Goal: Task Accomplishment & Management: Manage account settings

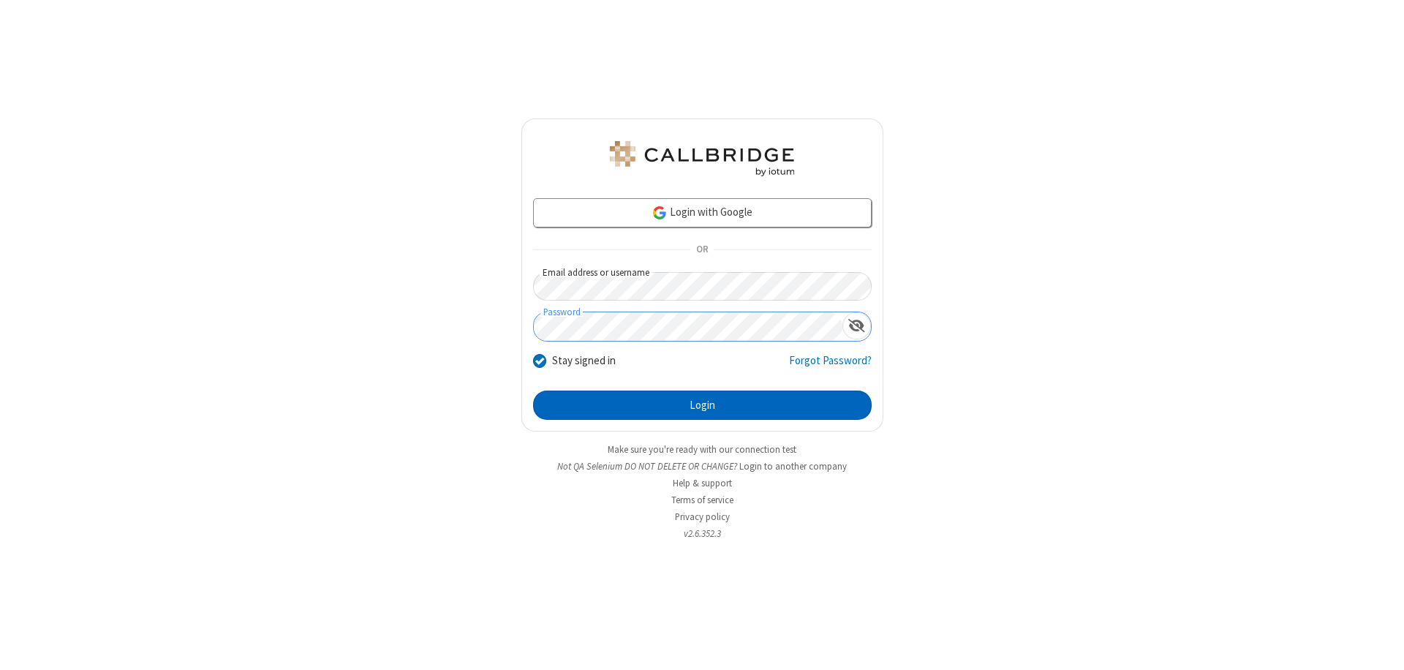
click at [702, 405] on button "Login" at bounding box center [702, 404] width 338 height 29
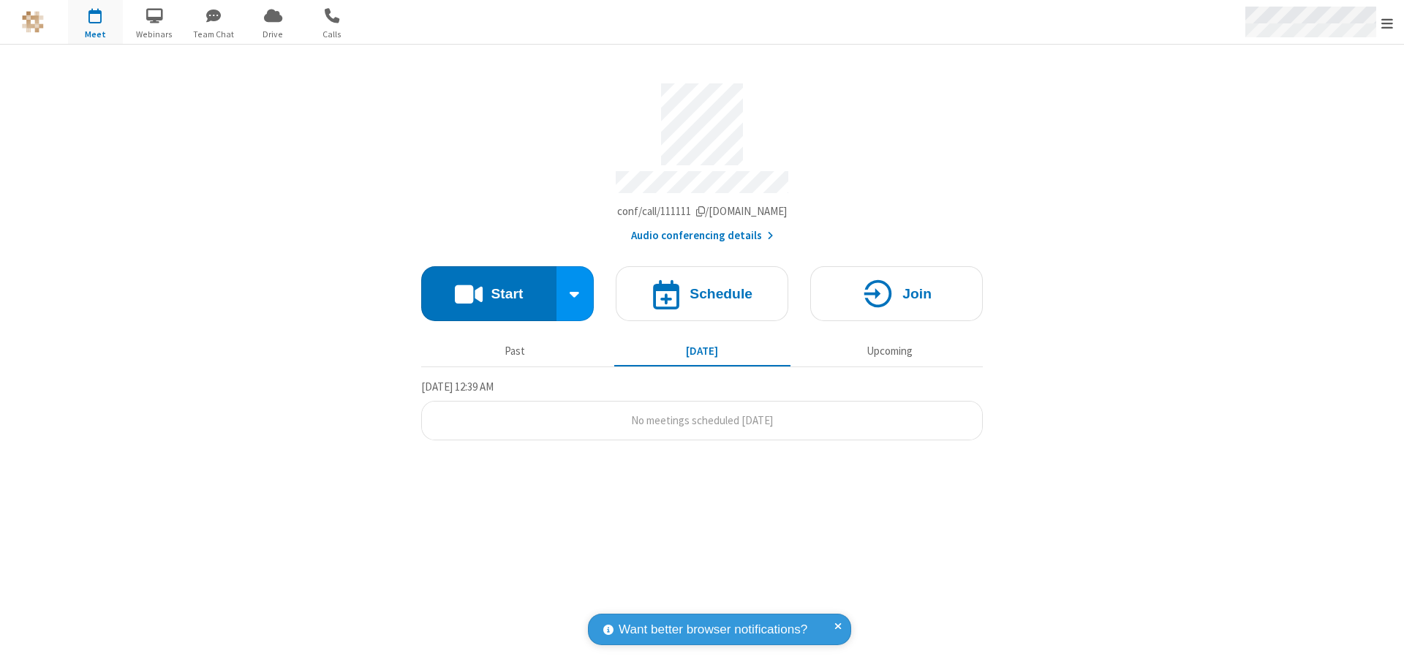
click at [1387, 23] on span "Open menu" at bounding box center [1387, 23] width 12 height 15
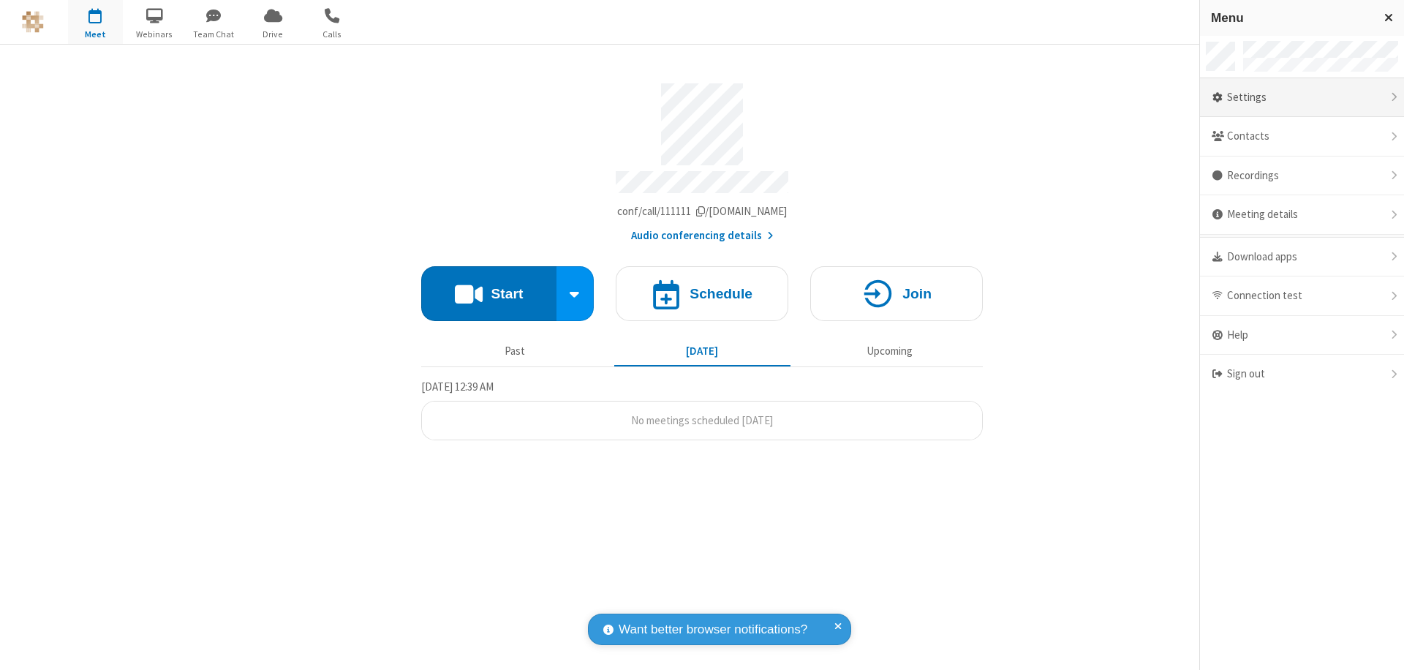
click at [1301, 97] on div "Settings" at bounding box center [1302, 97] width 204 height 39
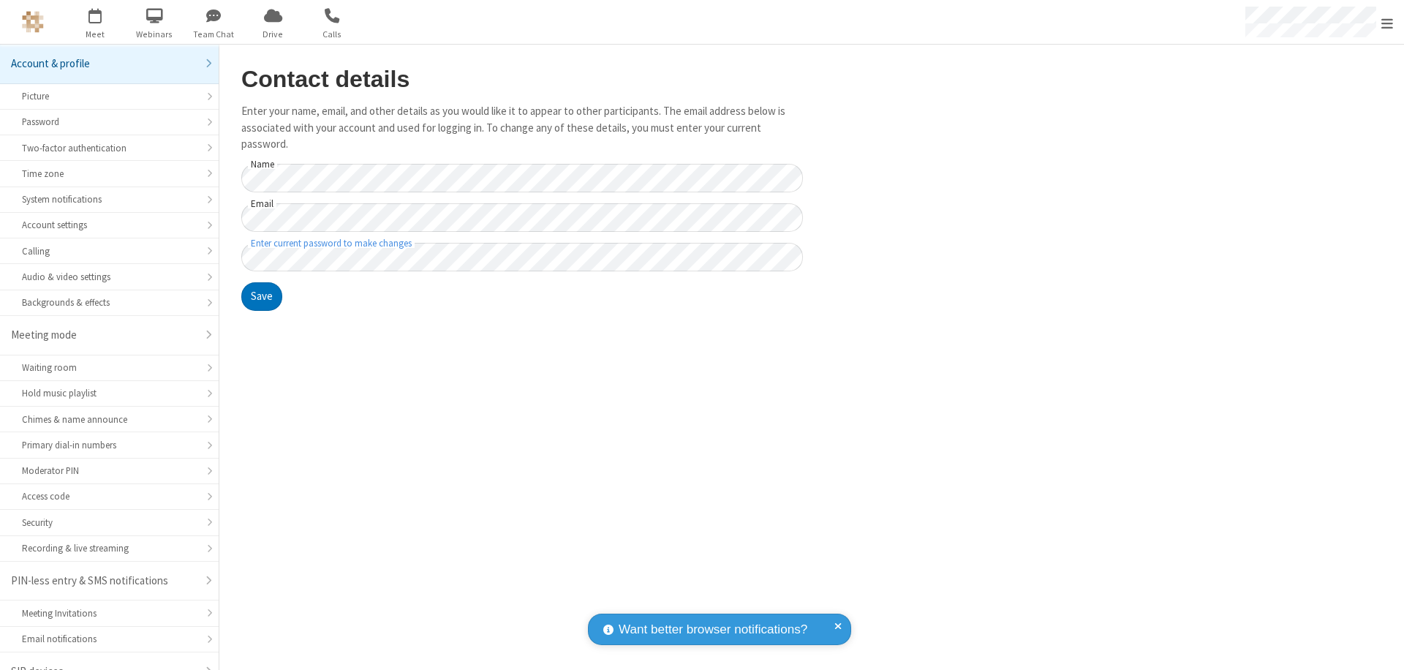
scroll to position [20, 0]
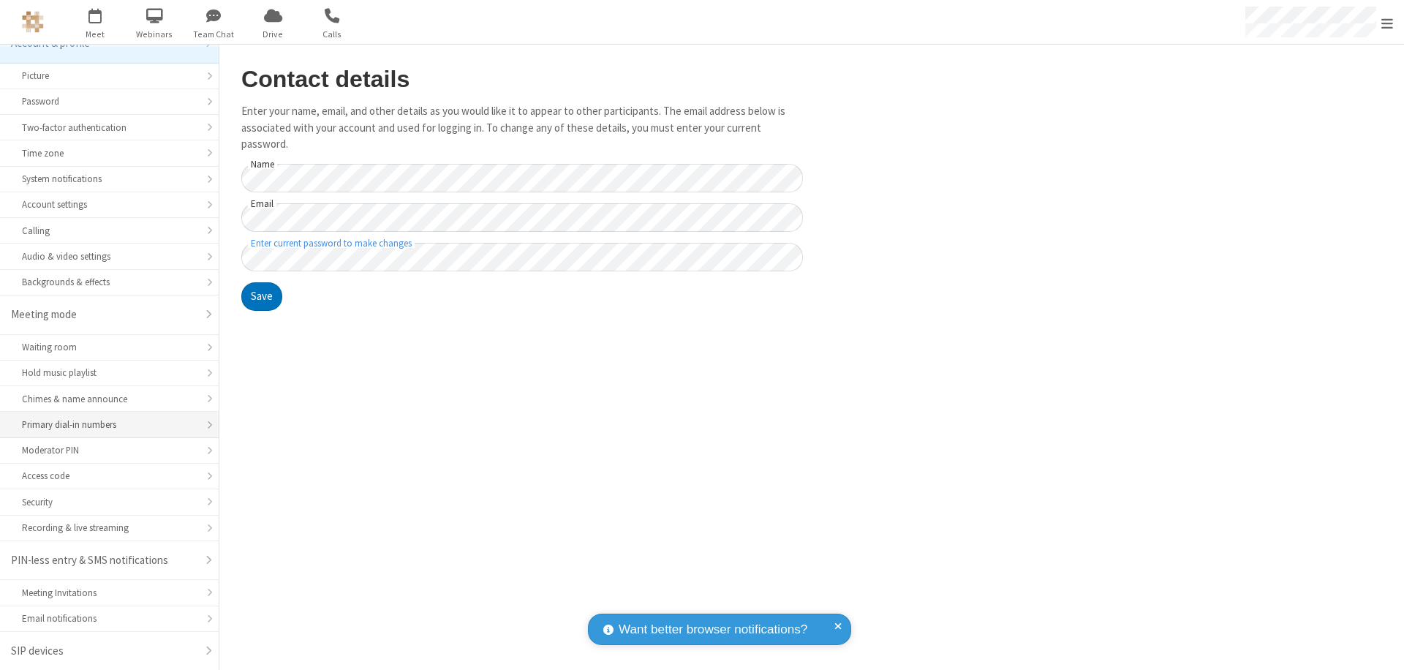
click at [104, 425] on div "Primary dial-in numbers" at bounding box center [109, 424] width 175 height 14
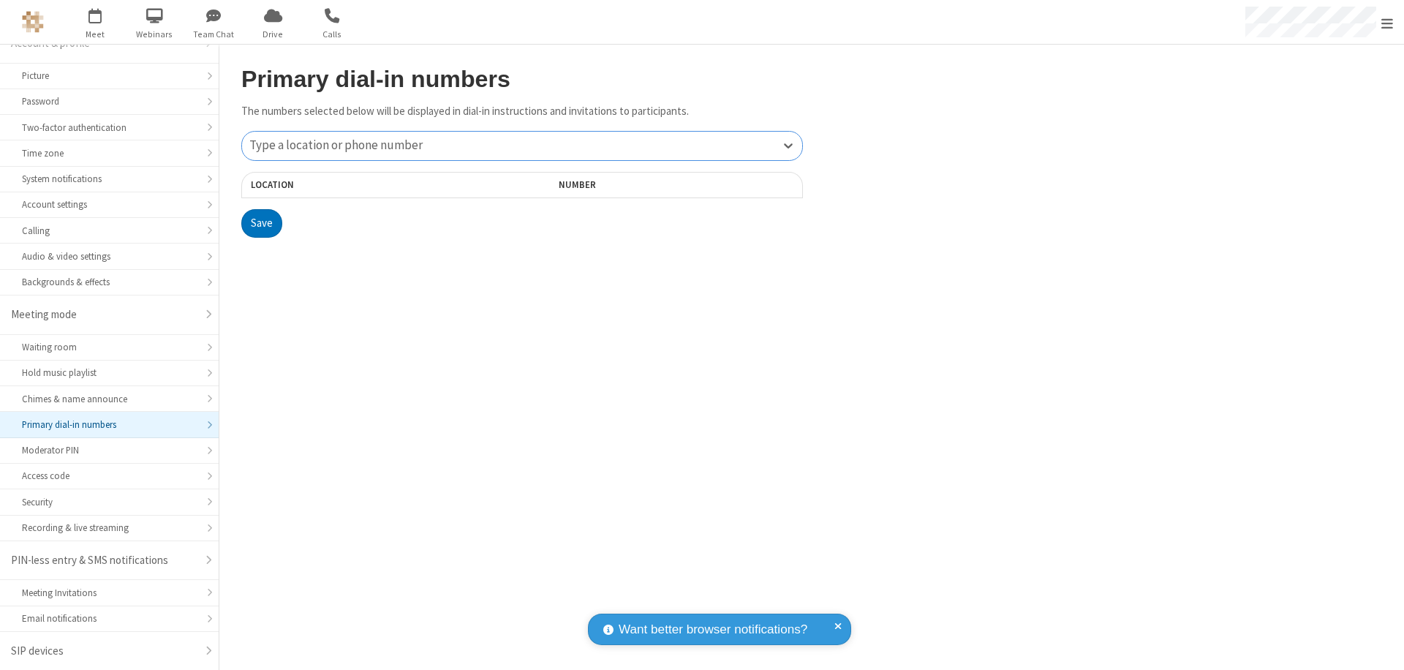
click at [522, 145] on div "Type a location or phone number" at bounding box center [522, 146] width 560 height 29
type input "[PHONE_NUMBER]"
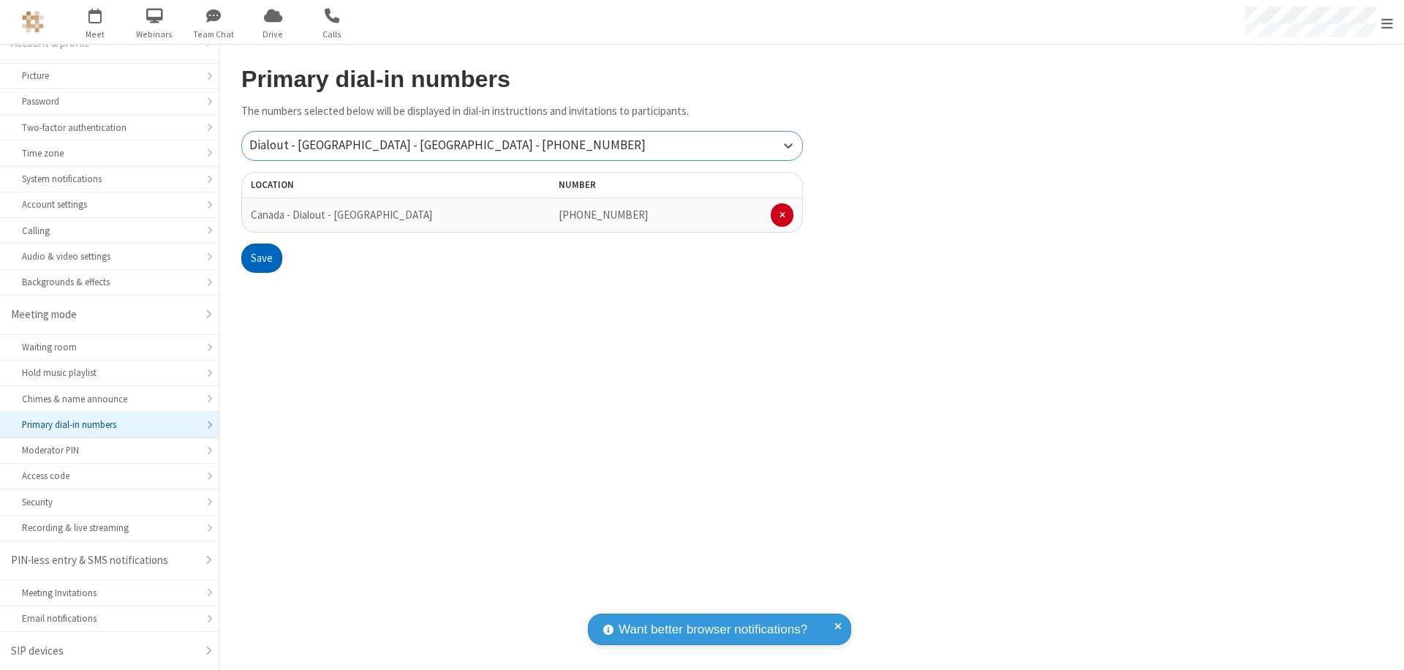
click at [261, 258] on button "Save" at bounding box center [261, 257] width 41 height 29
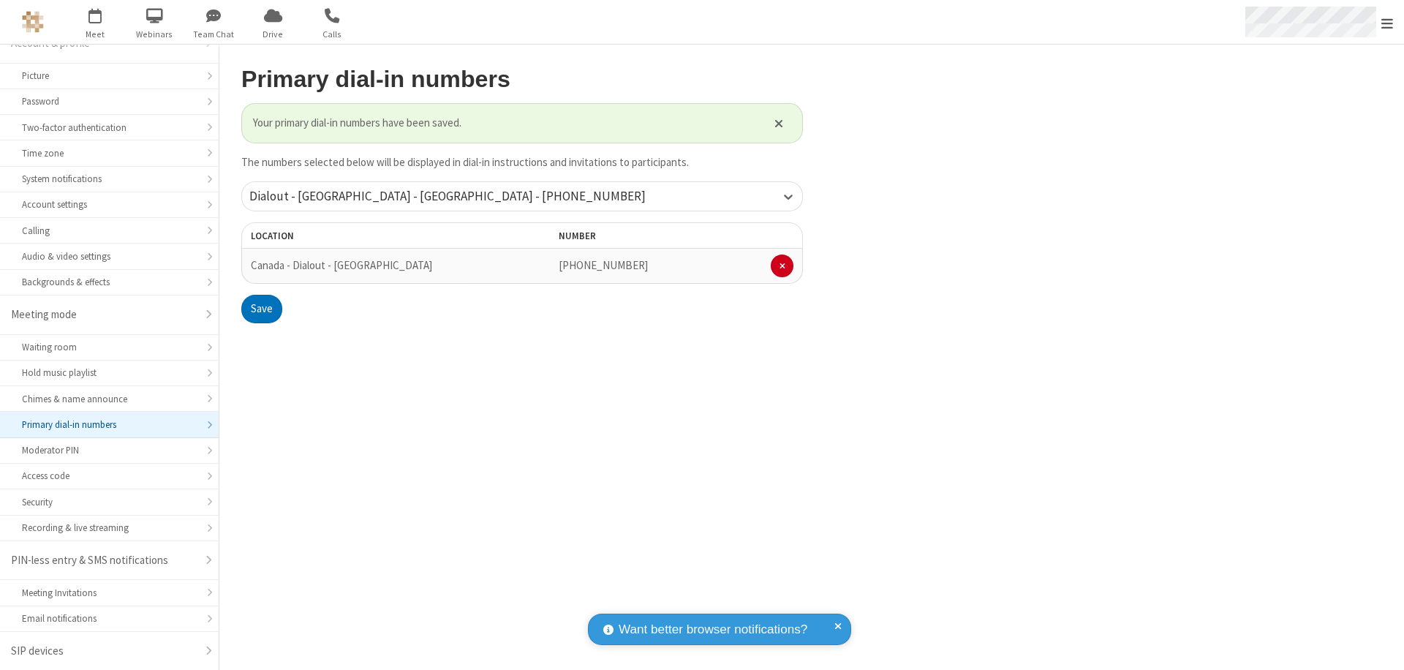
click at [1387, 23] on span "Open menu" at bounding box center [1387, 23] width 12 height 15
click at [95, 22] on span "button" at bounding box center [95, 15] width 55 height 25
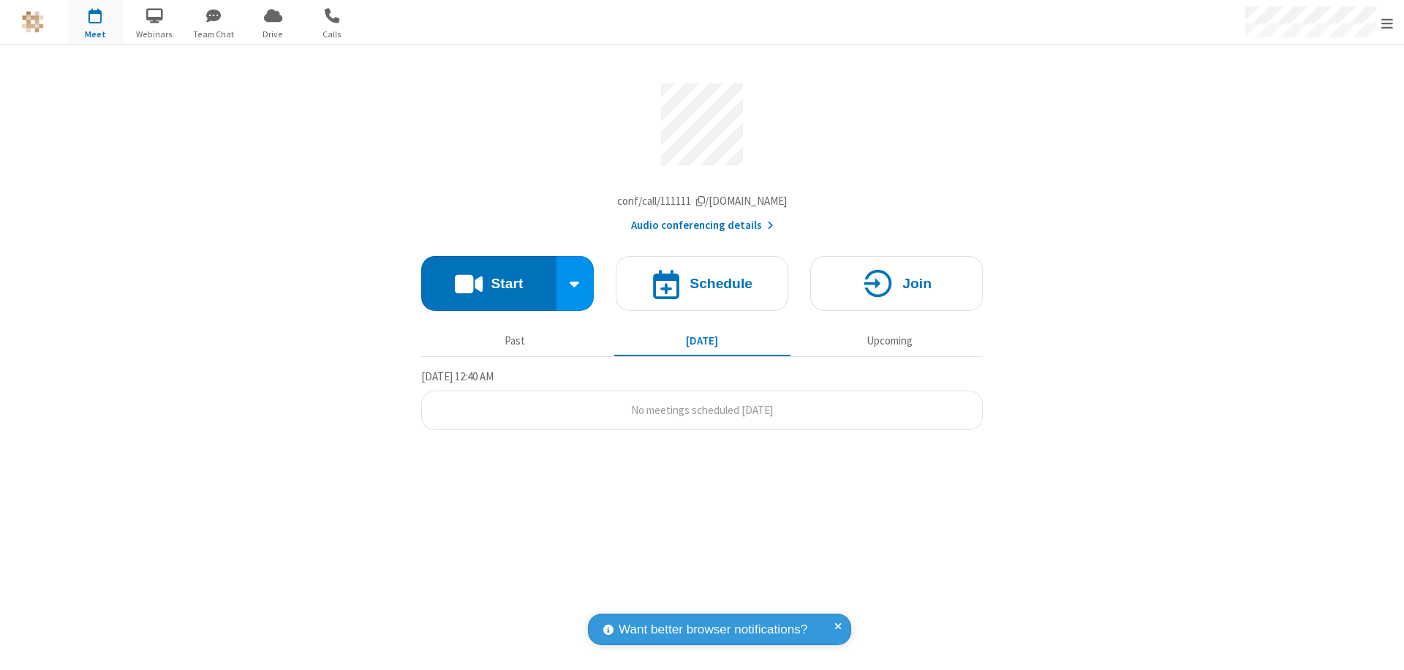
click at [701, 229] on button "Audio conferencing details" at bounding box center [702, 225] width 143 height 17
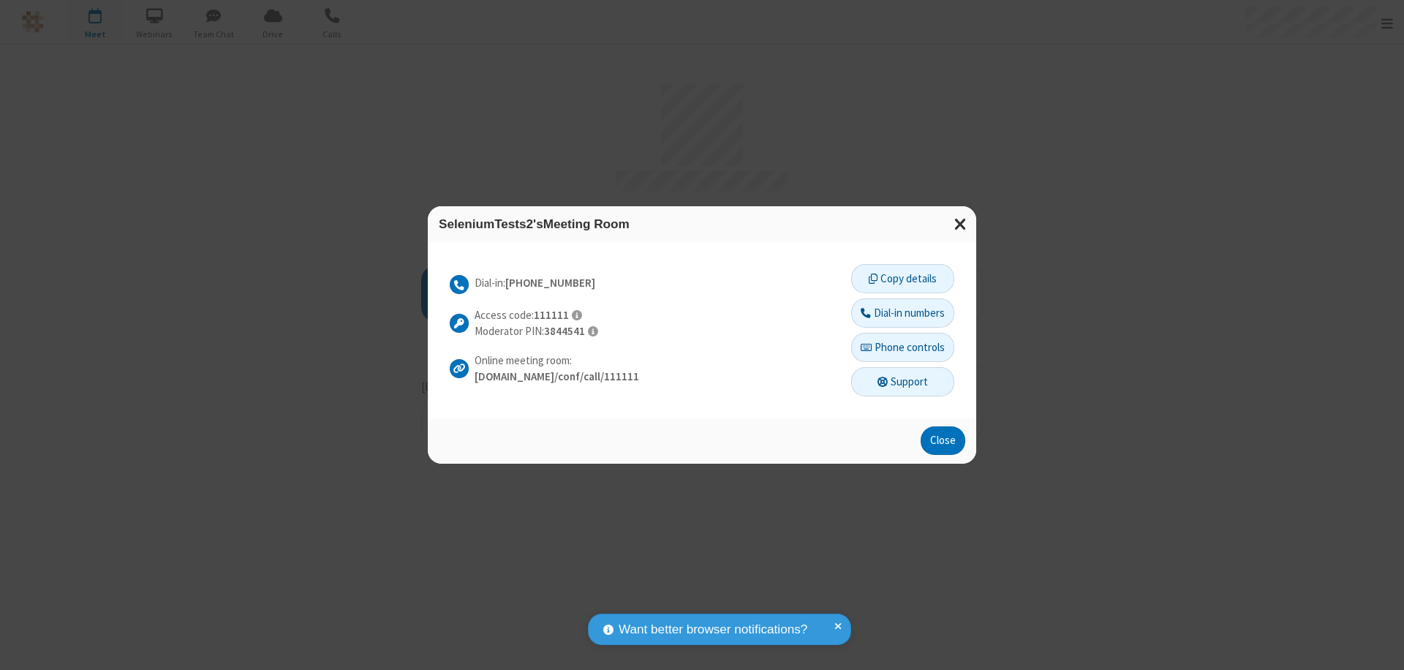
click at [901, 312] on button "Dial-in numbers" at bounding box center [902, 312] width 103 height 29
